Goal: Navigation & Orientation: Find specific page/section

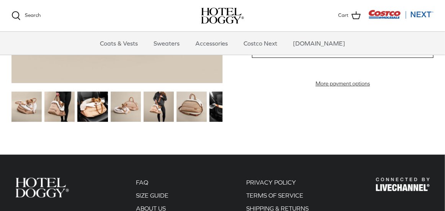
scroll to position [850, 0]
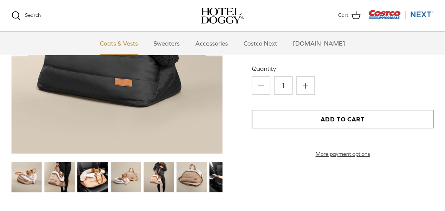
click at [145, 44] on link "Coats & Vests" at bounding box center [119, 43] width 52 height 23
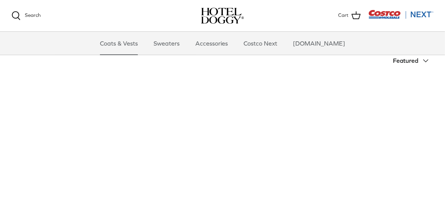
scroll to position [174, 0]
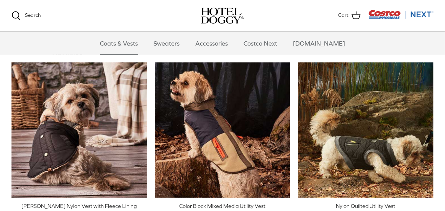
click at [213, 22] on img at bounding box center [222, 16] width 43 height 16
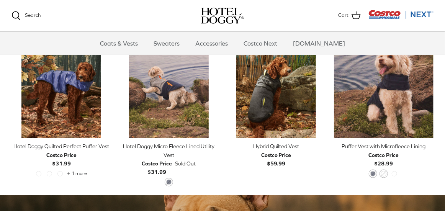
scroll to position [348, 0]
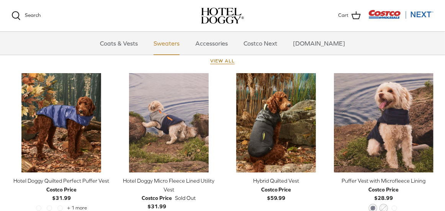
click at [180, 43] on link "Sweaters" at bounding box center [167, 43] width 40 height 23
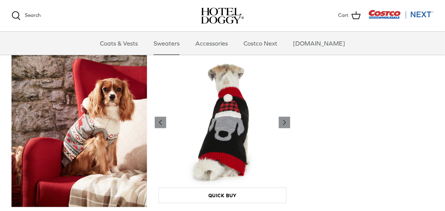
scroll to position [205, 0]
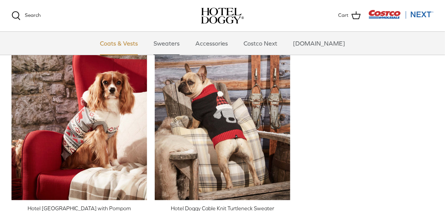
click at [135, 46] on link "Coats & Vests" at bounding box center [119, 43] width 52 height 23
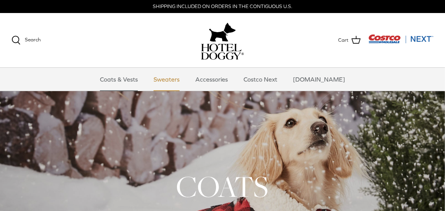
click at [176, 79] on link "Sweaters" at bounding box center [167, 79] width 40 height 23
